Goal: Task Accomplishment & Management: Use online tool/utility

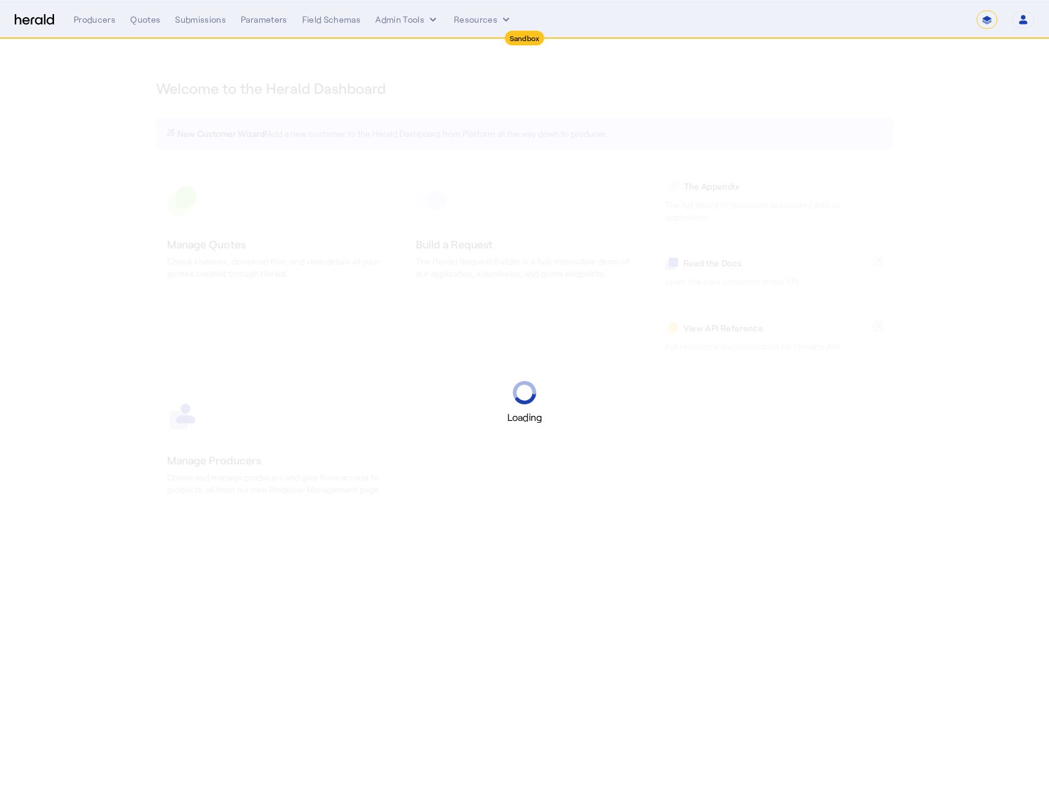
select select "*******"
select select "pfm_2v8p_herald_api"
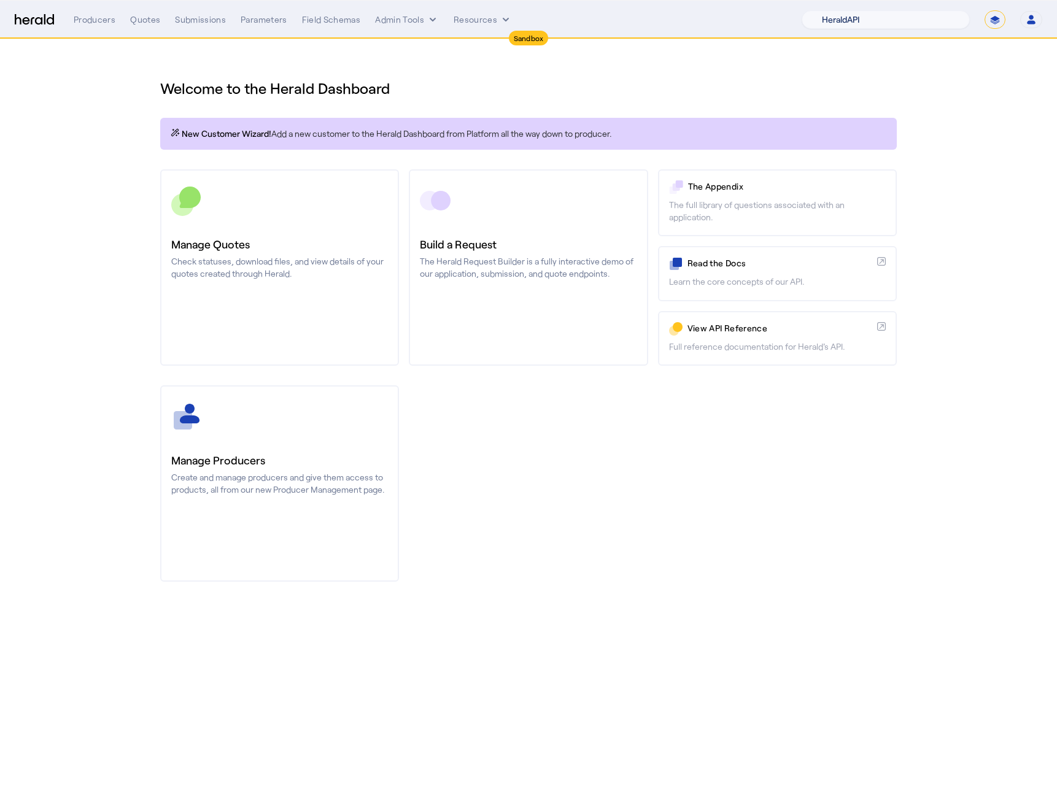
click at [900, 10] on select "1Fort Acrisure Acturis Affinity Advisors Affinity Risk Agentero AmWins Anzen Ao…" at bounding box center [886, 19] width 168 height 18
click at [1033, 25] on button "Open user menu" at bounding box center [1031, 19] width 22 height 17
click at [995, 20] on div at bounding box center [528, 402] width 1057 height 805
click at [996, 20] on select "**********" at bounding box center [995, 19] width 21 height 18
select select "**********"
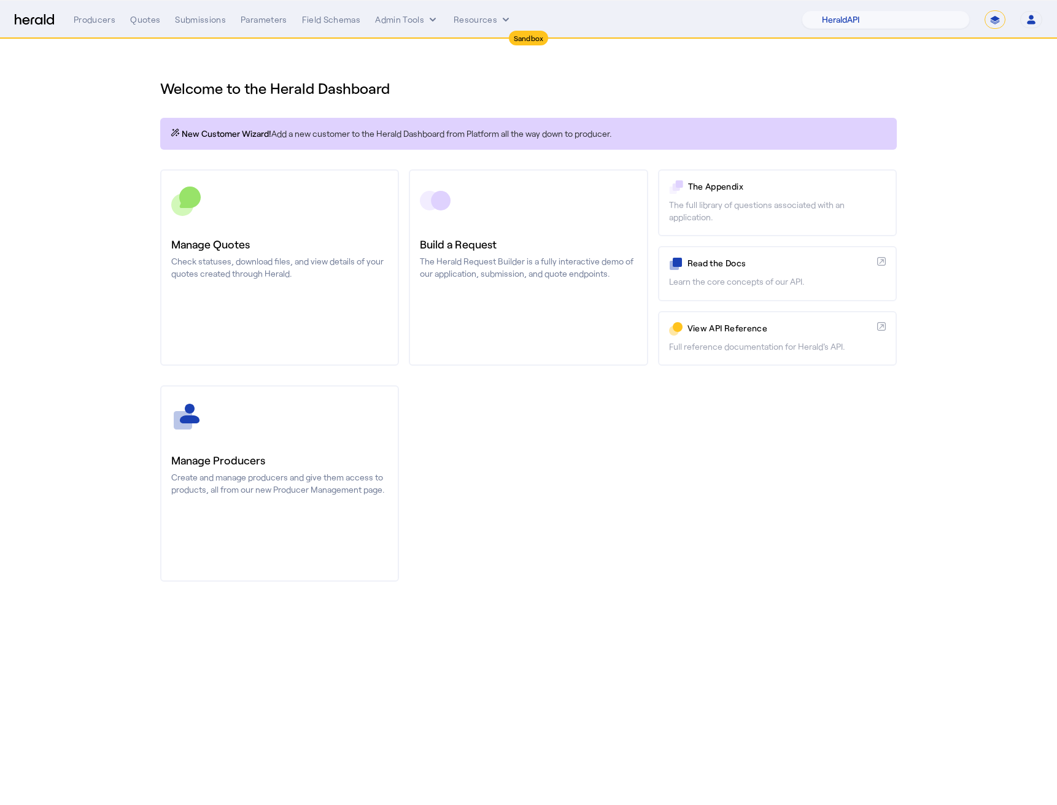
click at [985, 10] on select "**********" at bounding box center [995, 19] width 21 height 18
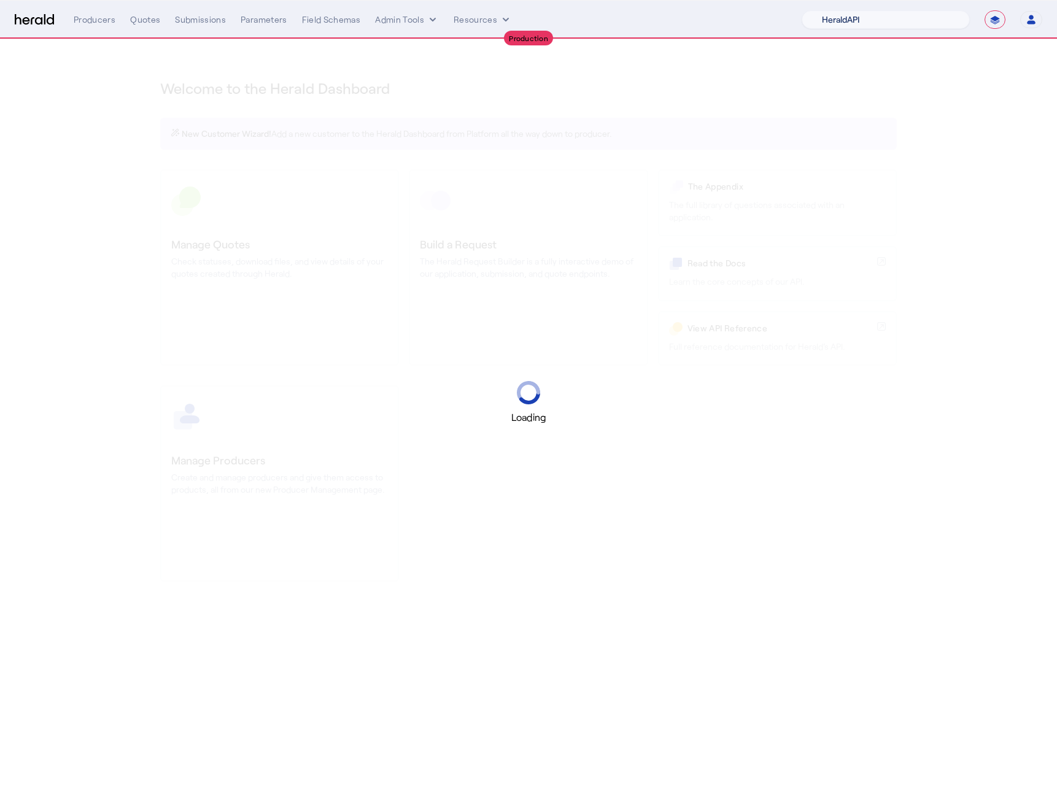
click at [863, 15] on select "1Fort Acrisure Acturis Affinity Advisors Affinity Risk Agentero AmWins Anzen Ao…" at bounding box center [886, 19] width 168 height 18
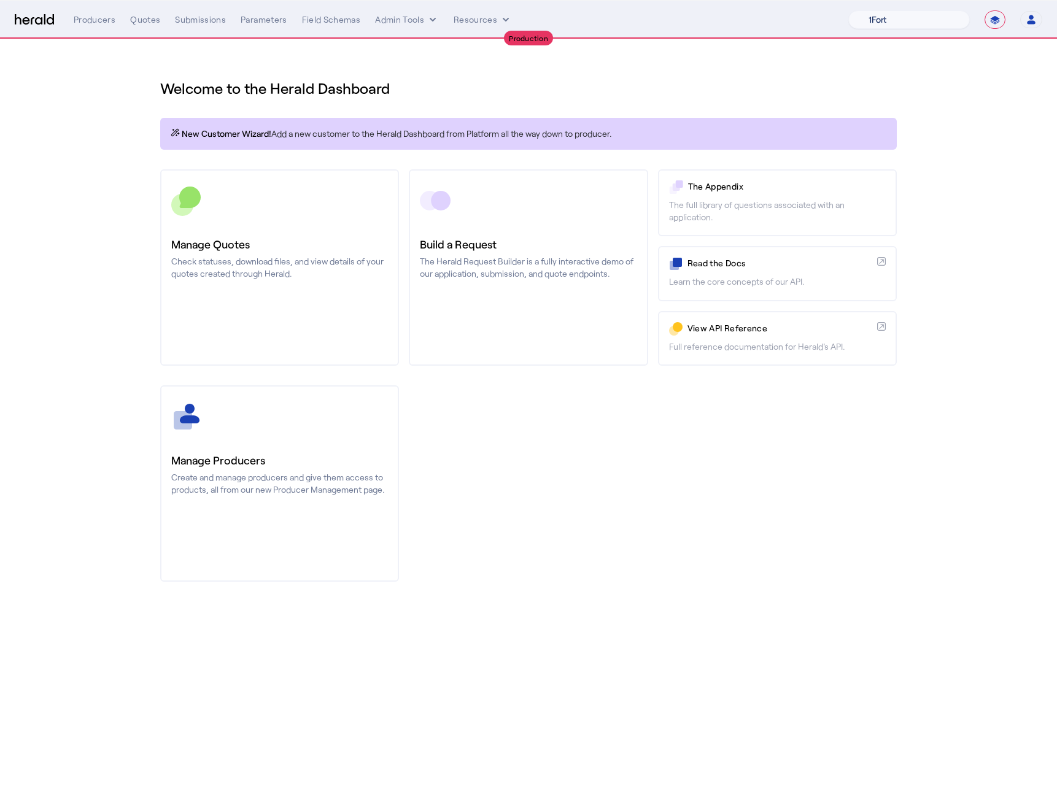
select select "pfm_v94t_fifthwall"
click at [848, 10] on select "1Fort Affinity Risk Billy BindHQ Bunker CRC Campus Coverage Citadel Fifthwall F…" at bounding box center [909, 19] width 122 height 18
click at [194, 25] on div "You are now impersonating the Fifthwall platform." at bounding box center [528, 402] width 1057 height 805
click at [191, 23] on div "Submissions" at bounding box center [200, 20] width 51 height 12
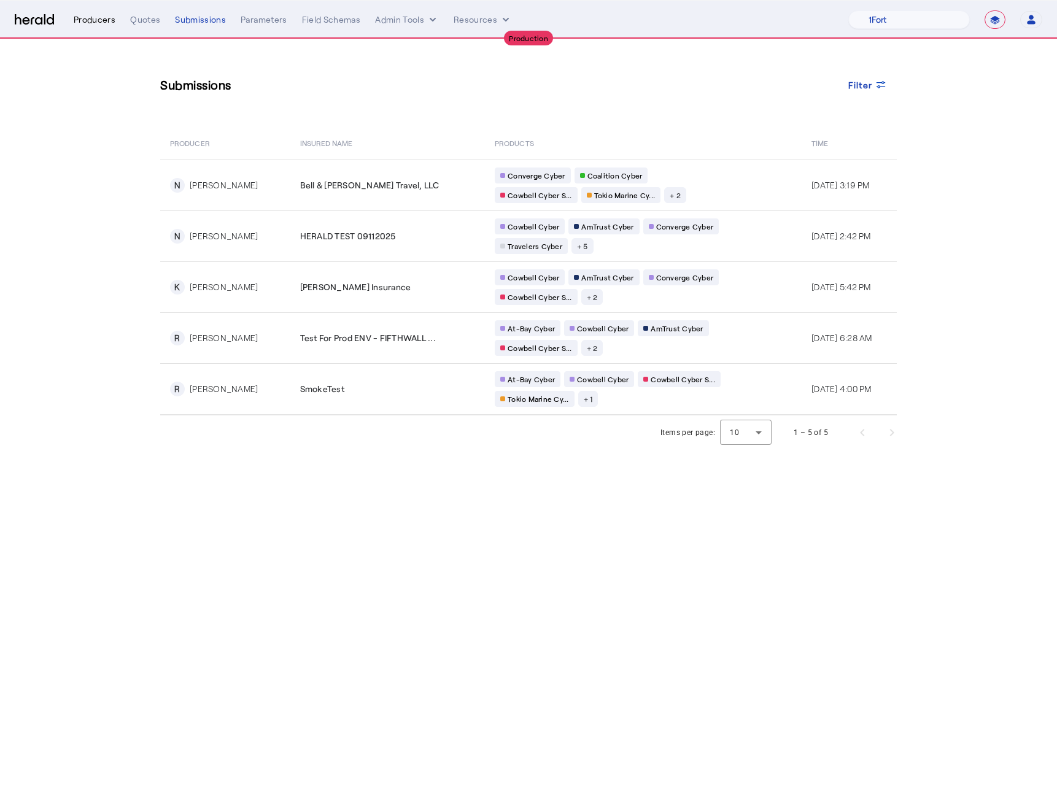
click at [94, 17] on div "Producers" at bounding box center [95, 20] width 42 height 12
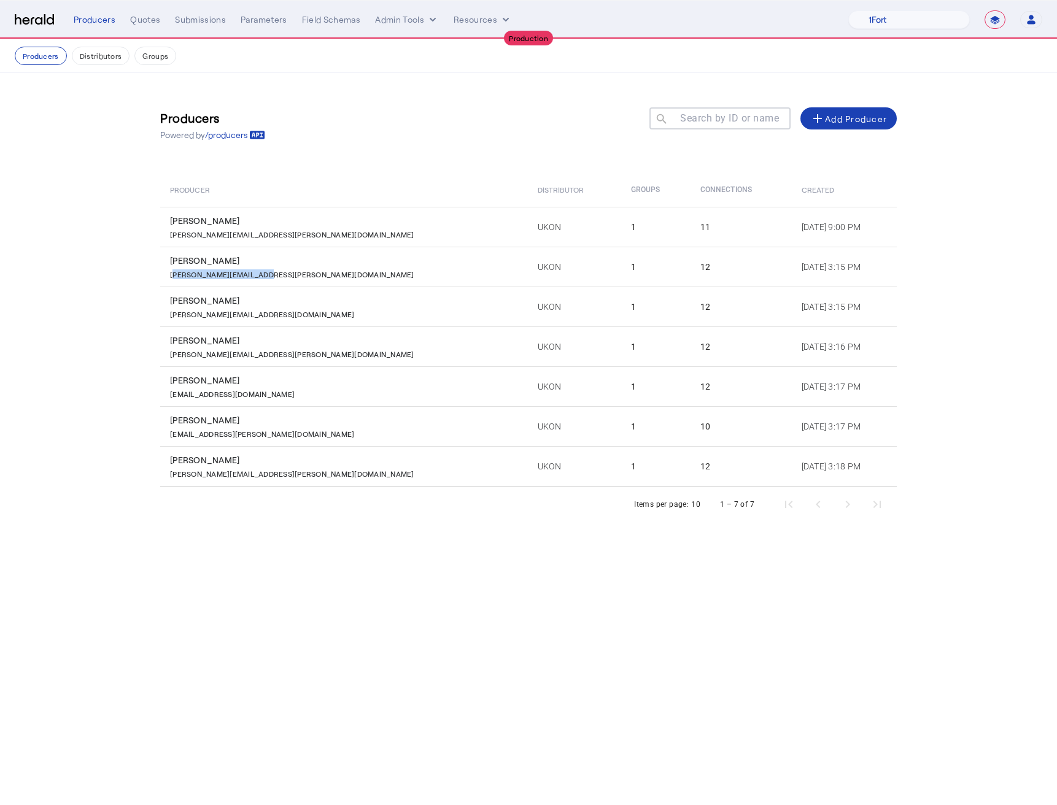
drag, startPoint x: 282, startPoint y: 276, endPoint x: 171, endPoint y: 277, distance: 111.7
click at [170, 277] on div "Diane.templin@ukon.com" at bounding box center [346, 273] width 353 height 12
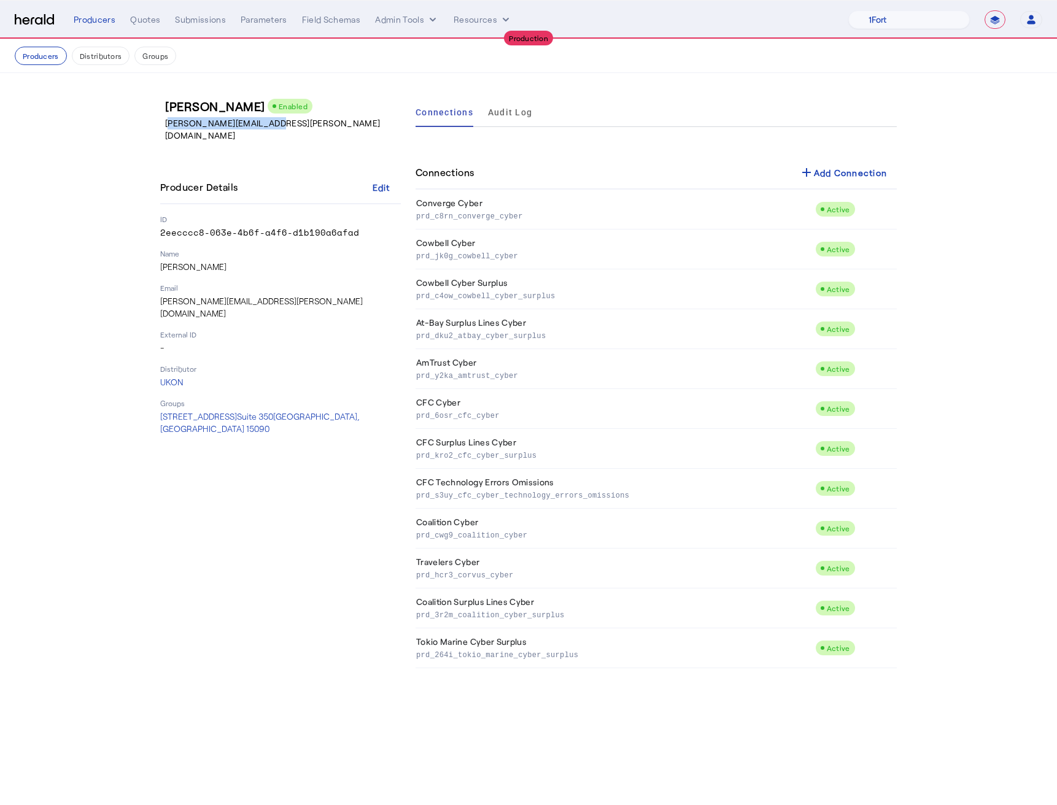
drag, startPoint x: 289, startPoint y: 118, endPoint x: 168, endPoint y: 120, distance: 121.6
click at [168, 120] on p "Diane.templin@ukon.com" at bounding box center [285, 129] width 241 height 25
copy p "Diane.templin@ukon.com"
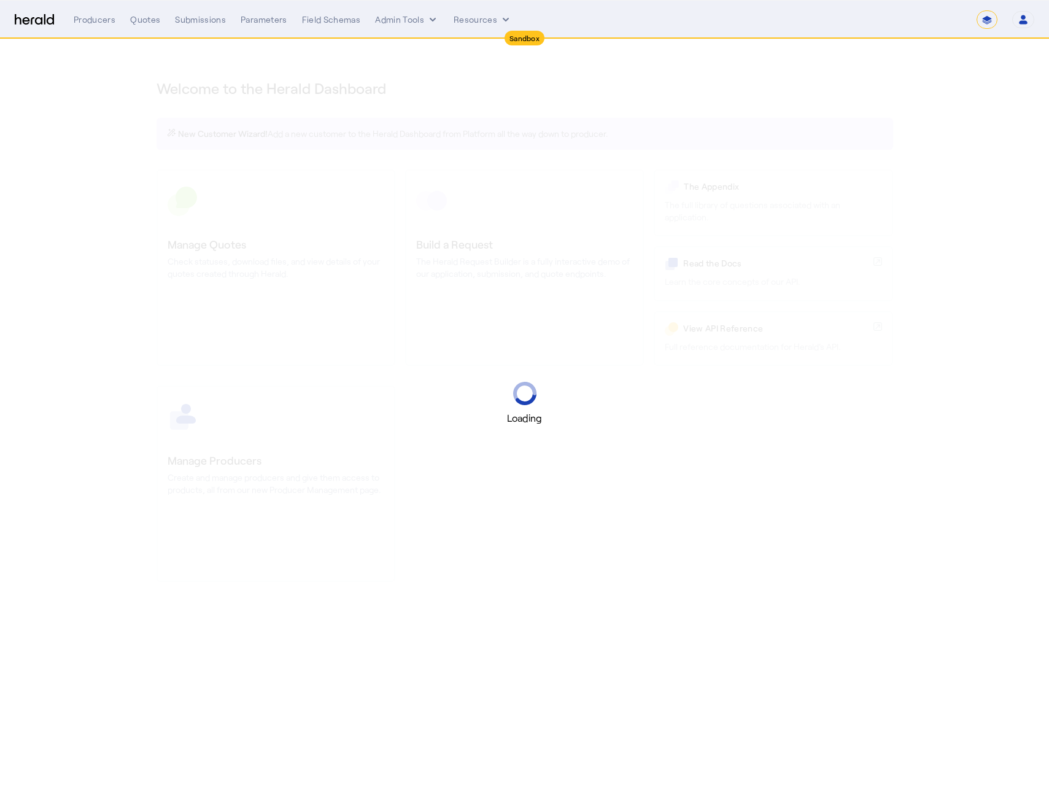
select select "*******"
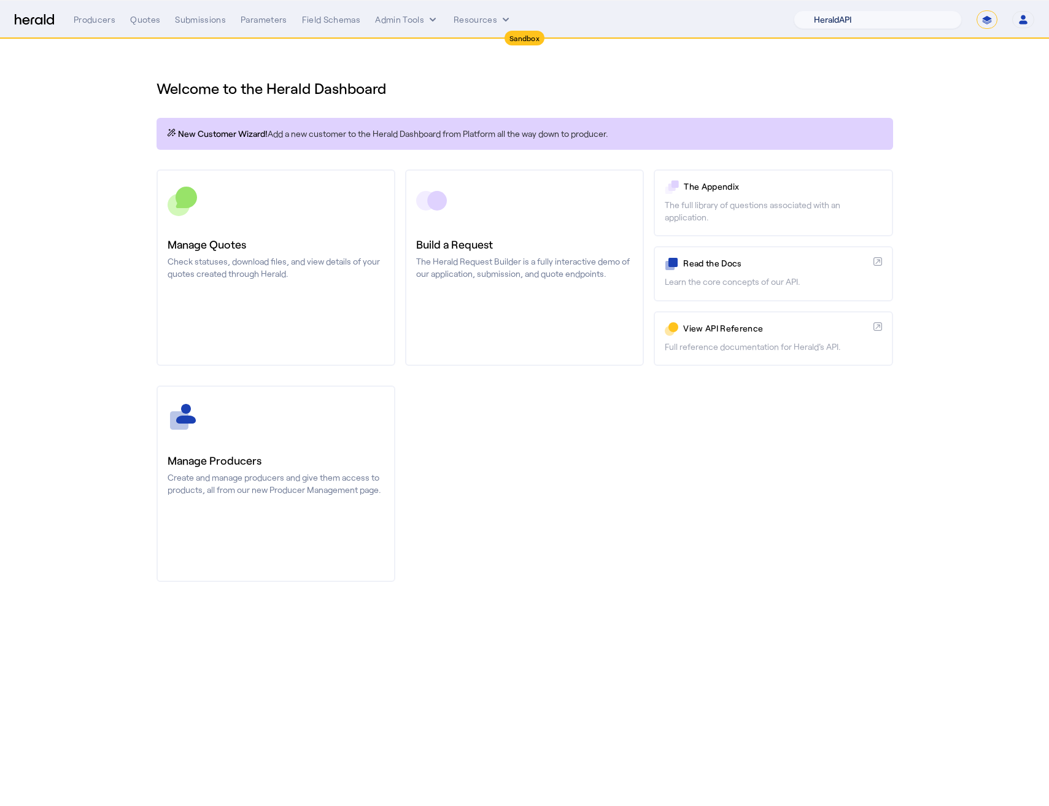
click at [902, 15] on select "1Fort Acrisure Acturis Affinity Advisors Affinity Risk Agentero AmWins Anzen Ao…" at bounding box center [878, 19] width 168 height 18
click at [823, 10] on select "1Fort Acrisure Acturis Affinity Advisors Affinity Risk Agentero AmWins Anzen Ao…" at bounding box center [878, 19] width 168 height 18
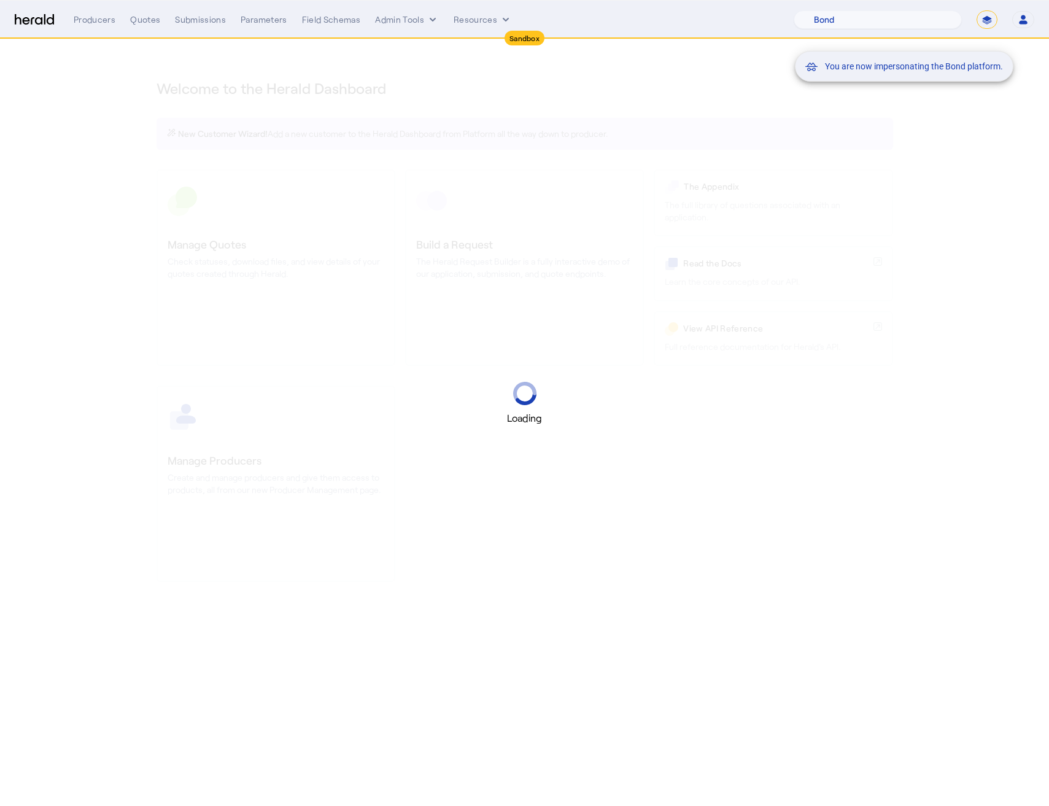
click at [858, 21] on mat-snack-bar-container "You are now impersonating the Bond platform." at bounding box center [935, 20] width 219 height 31
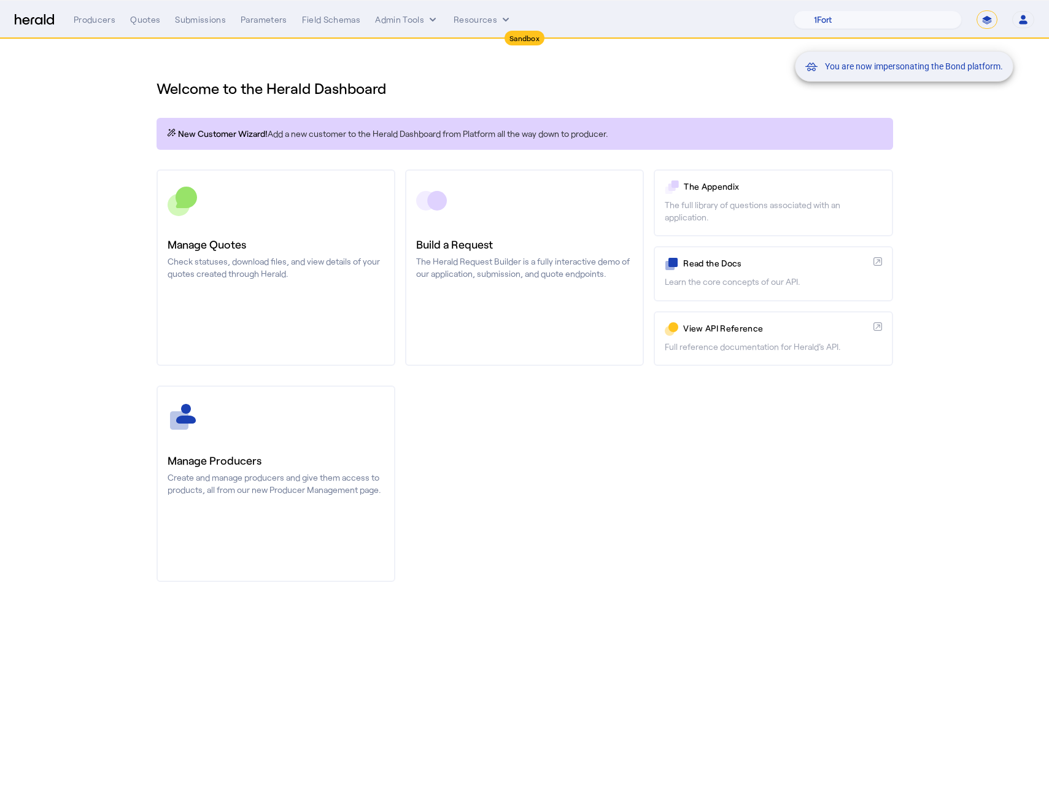
click at [858, 21] on mat-snack-bar-container "You are now impersonating the Bond platform." at bounding box center [935, 20] width 219 height 31
click at [870, 20] on mat-snack-bar-container "You are now impersonating the Bond platform." at bounding box center [935, 20] width 219 height 31
click at [870, 20] on select "1Fort Acrisure Acturis Affinity Advisors Affinity Risk Agentero AmWins Anzen Ao…" at bounding box center [878, 19] width 168 height 18
select select "pfm_9nb4_boxx"
click at [823, 10] on select "1Fort Acrisure Acturis Affinity Advisors Affinity Risk Agentero AmWins Anzen Ao…" at bounding box center [878, 19] width 168 height 18
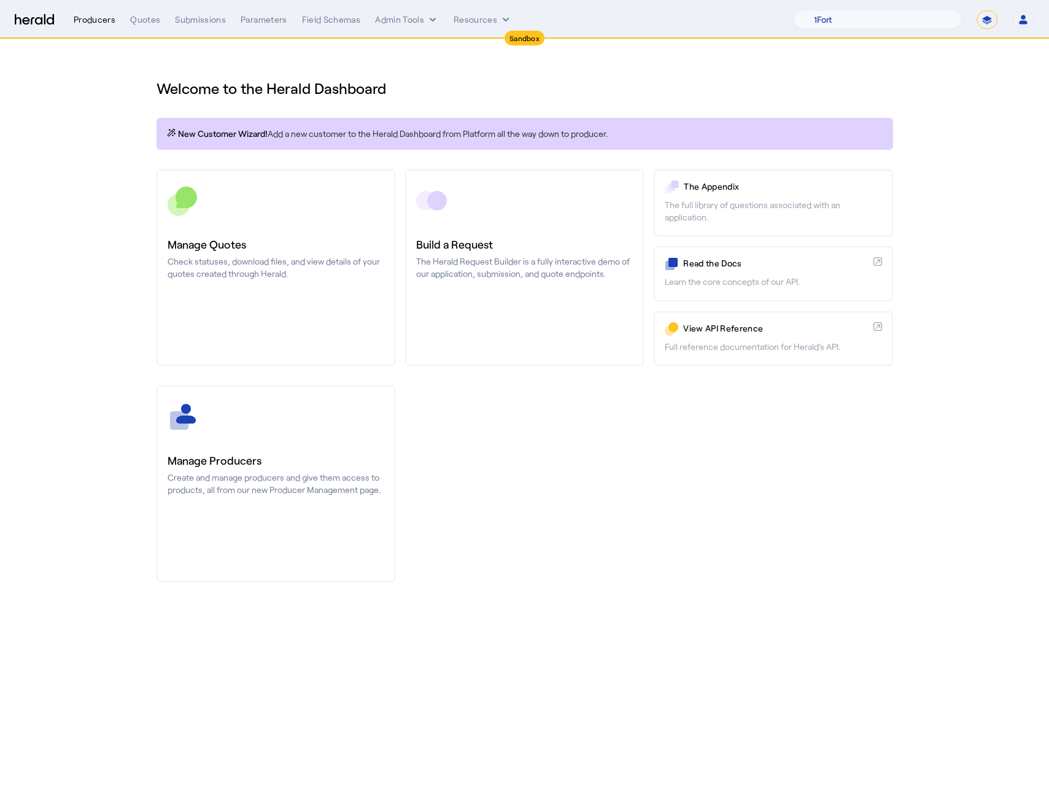
click at [99, 22] on div "Producers" at bounding box center [95, 20] width 42 height 12
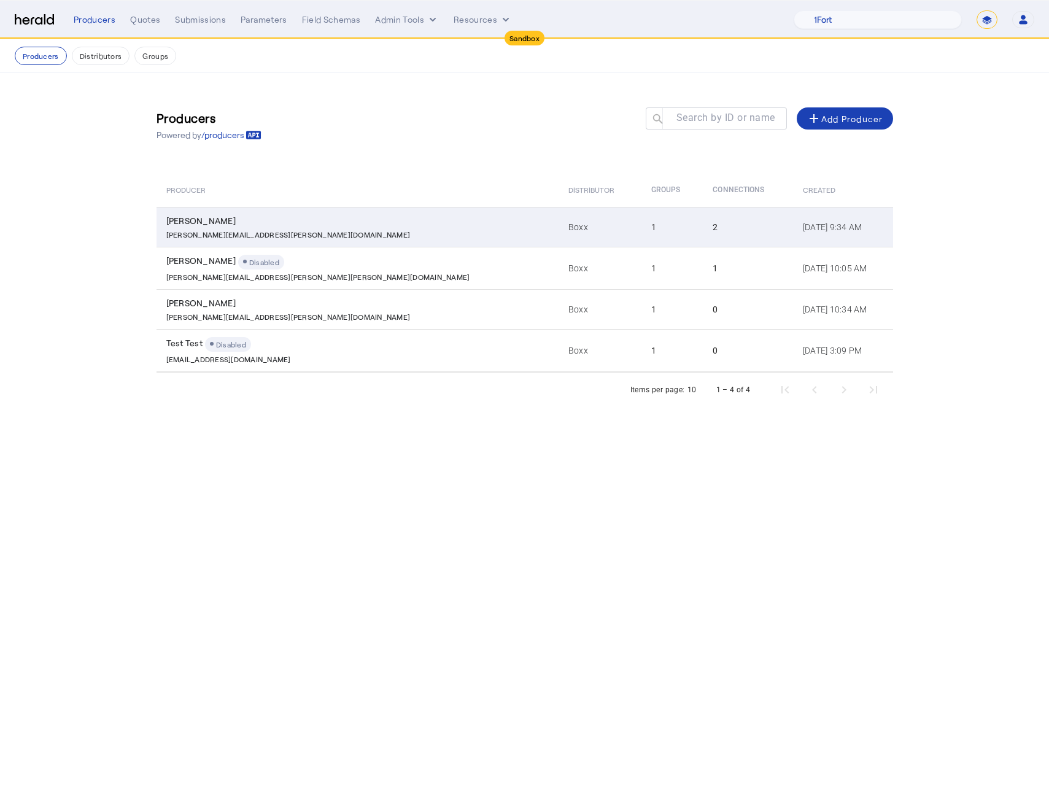
click at [336, 223] on div "[PERSON_NAME]" at bounding box center [359, 221] width 387 height 12
click at [335, 225] on div "[PERSON_NAME]" at bounding box center [359, 221] width 387 height 12
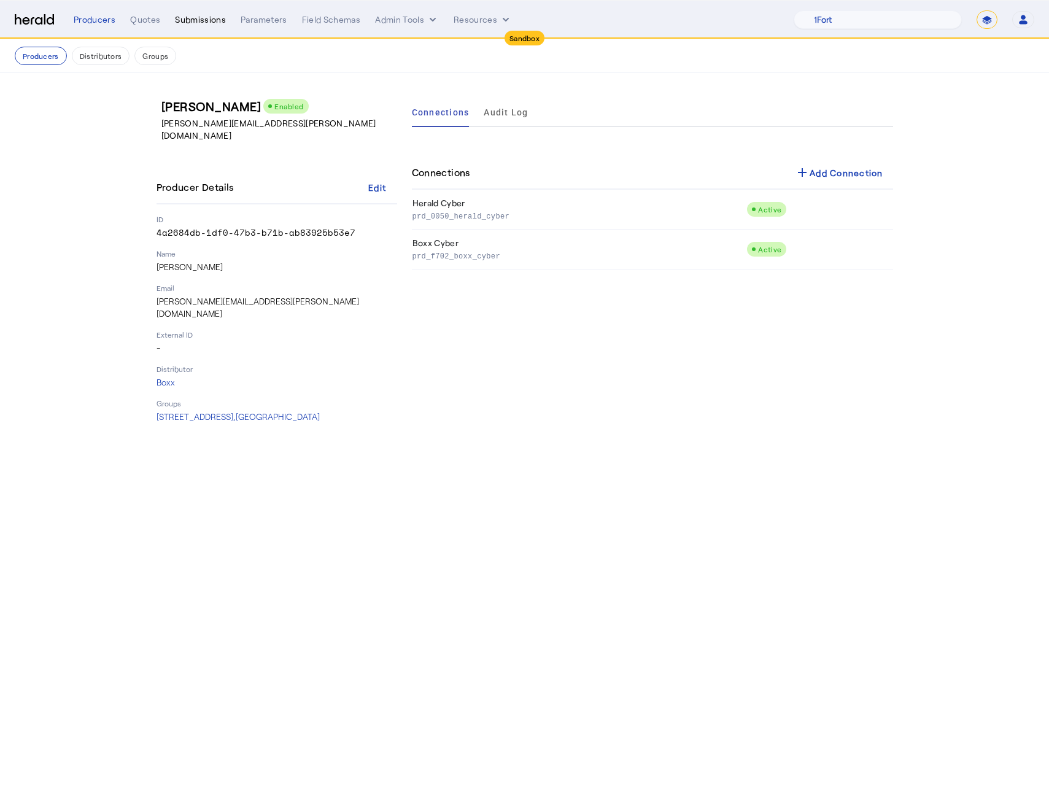
click at [187, 20] on div "Submissions" at bounding box center [200, 20] width 51 height 12
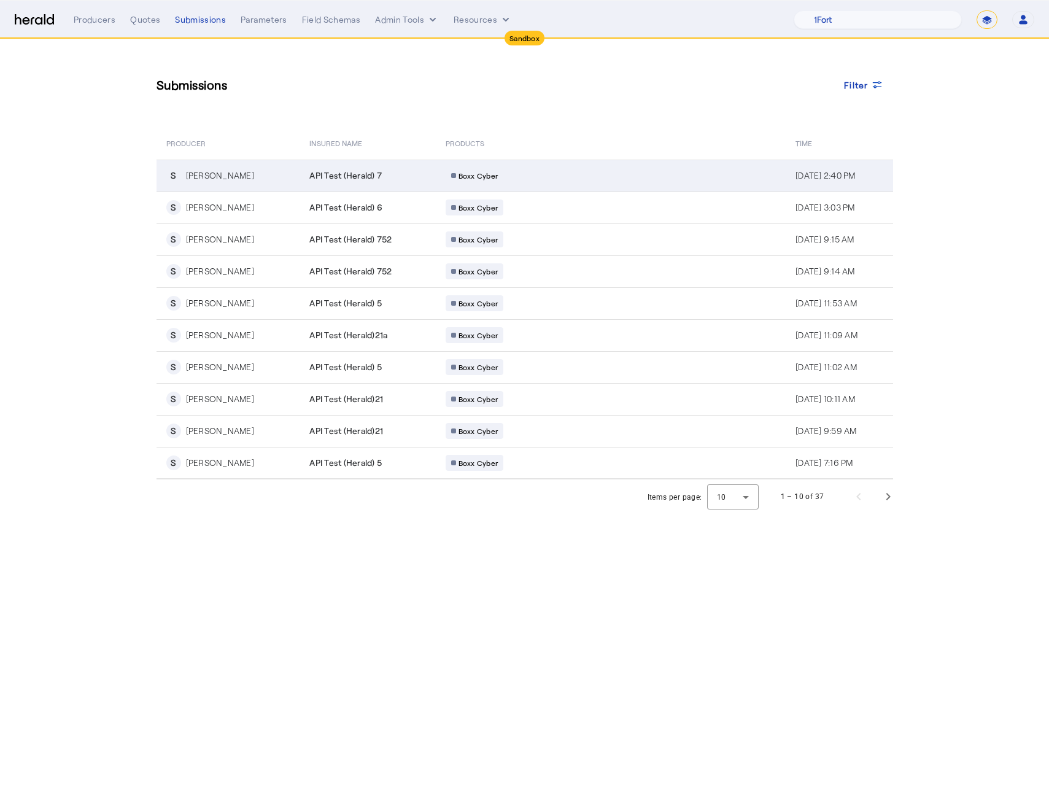
click at [358, 184] on td "API Test (Herald) 7" at bounding box center [368, 176] width 136 height 32
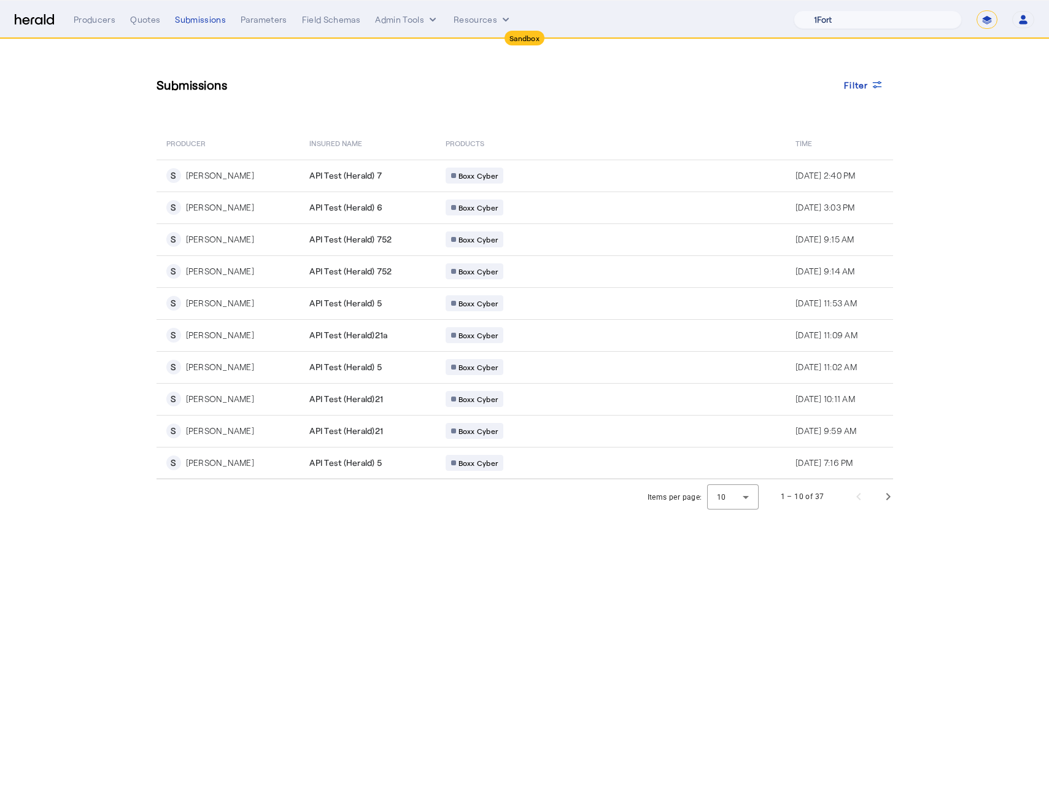
click at [842, 23] on select "1Fort Acrisure Acturis Affinity Advisors Affinity Risk Agentero AmWins Anzen Ao…" at bounding box center [878, 19] width 168 height 18
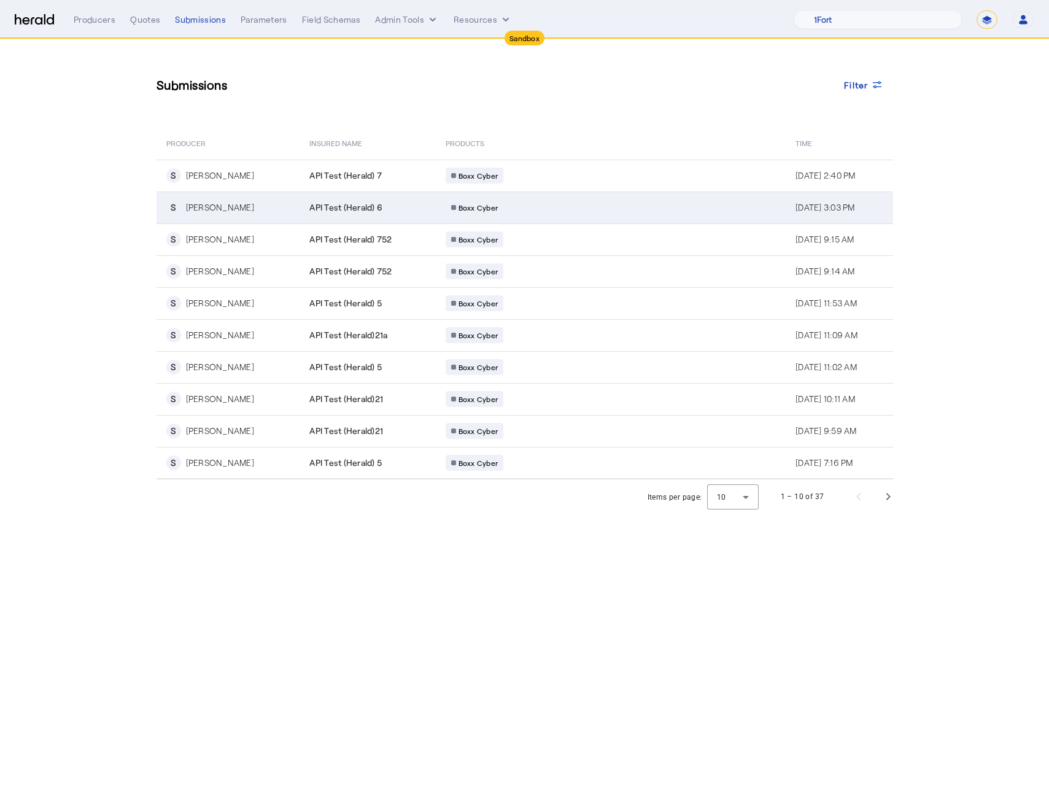
click at [342, 212] on span "API Test (Herald) 6" at bounding box center [345, 207] width 73 height 12
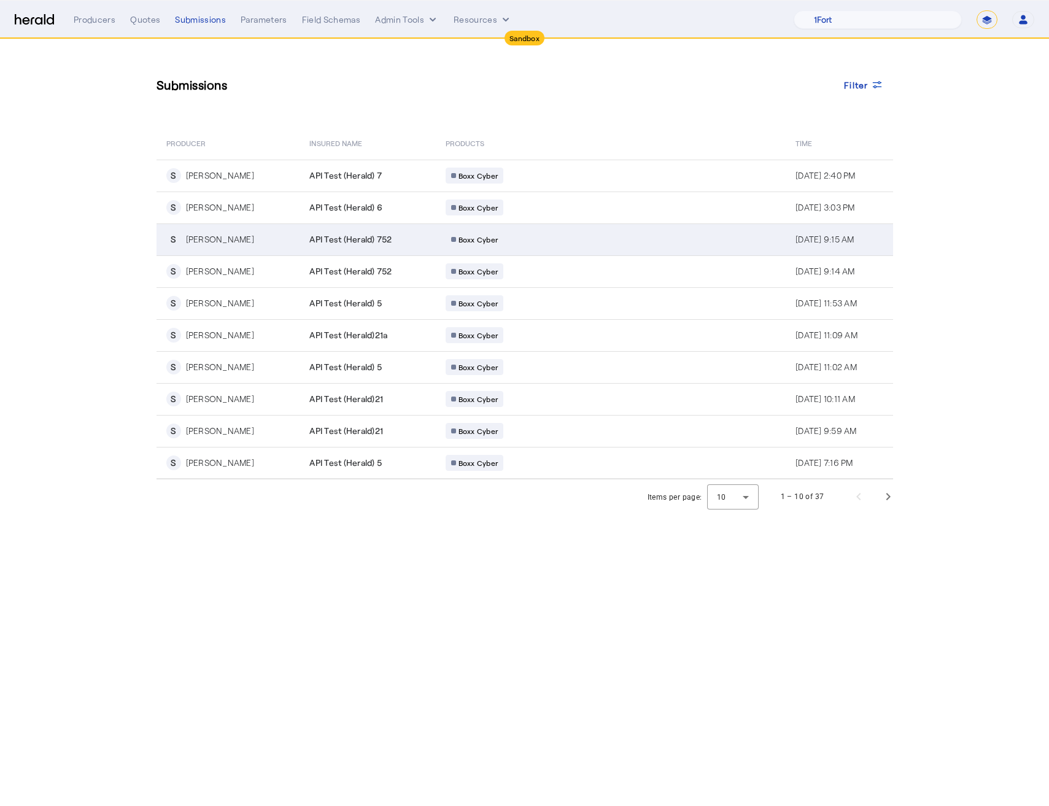
click at [318, 236] on span "API Test (Herald) 752" at bounding box center [350, 239] width 82 height 12
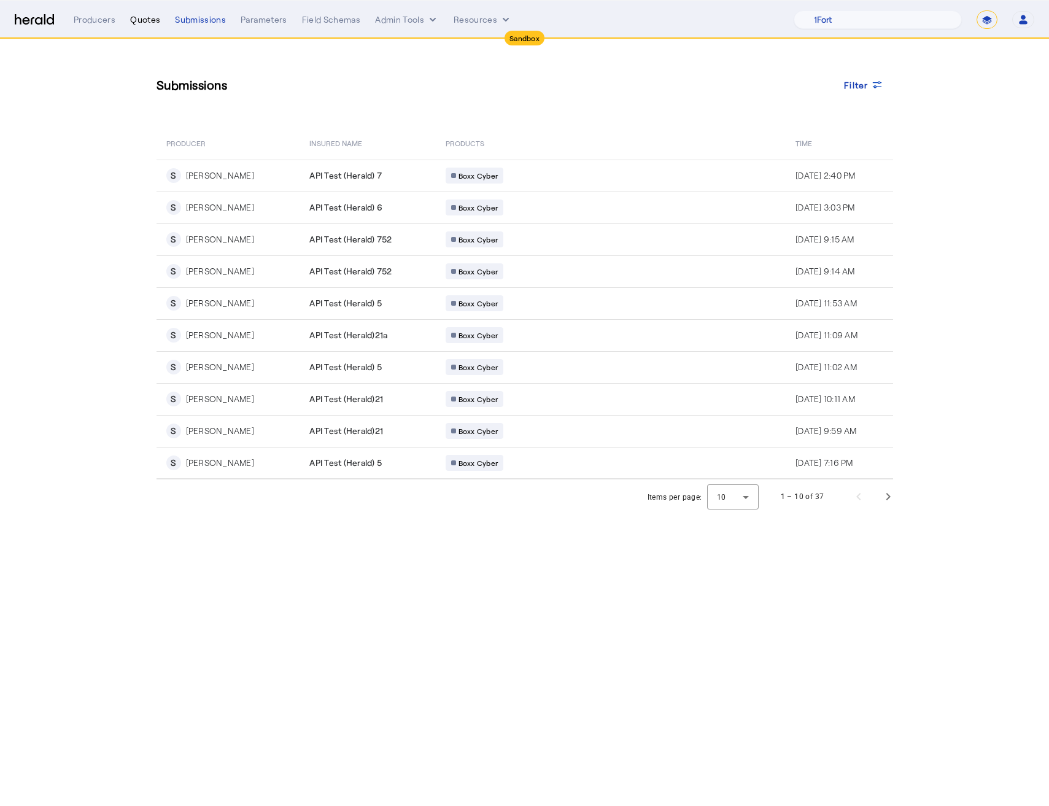
click at [135, 19] on div "Quotes" at bounding box center [145, 20] width 30 height 12
